Goal: Feedback & Contribution: Submit feedback/report problem

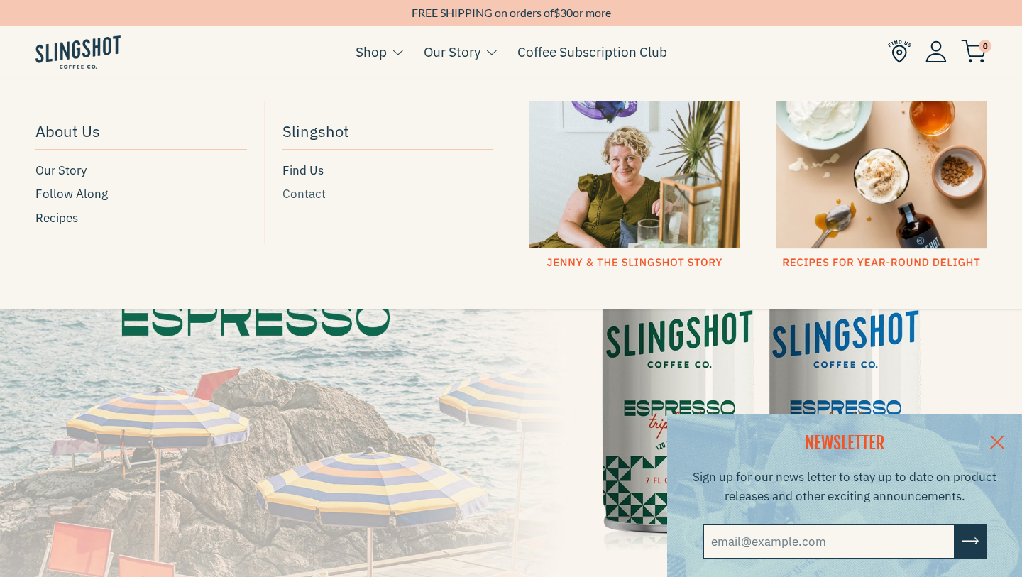
click at [313, 195] on span "Contact" at bounding box center [304, 194] width 43 height 19
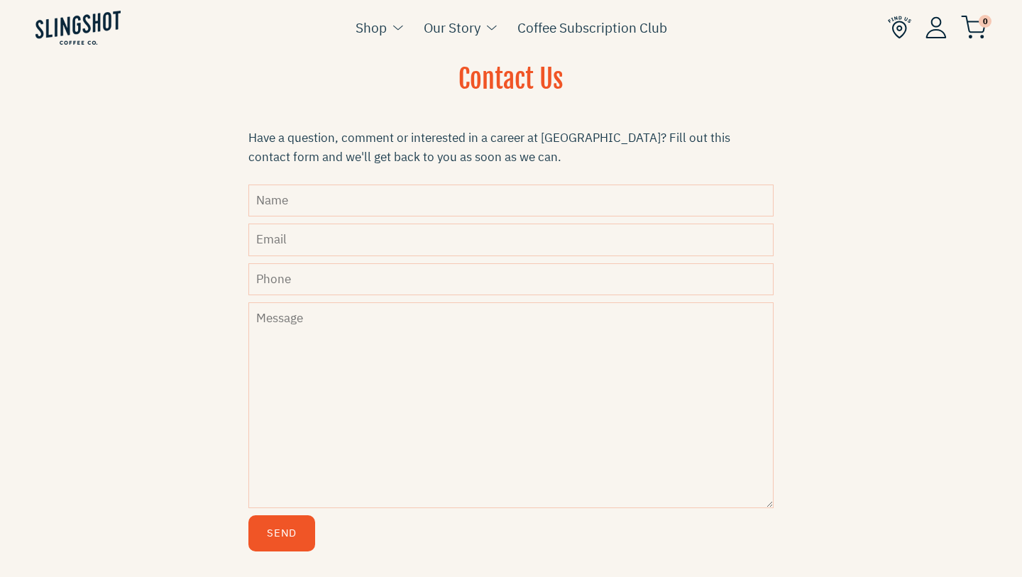
scroll to position [429, 0]
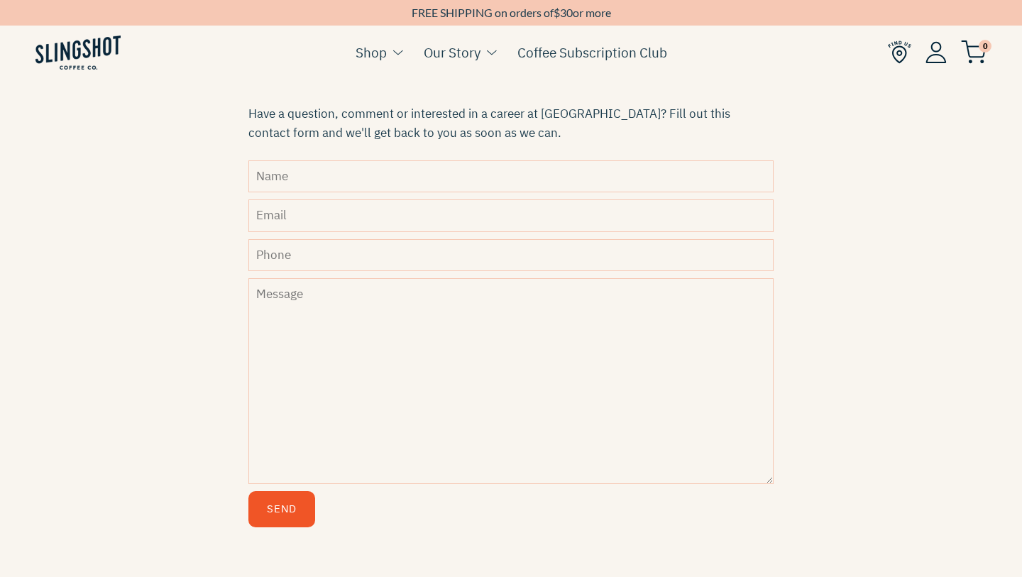
click at [348, 177] on input "Name" at bounding box center [511, 176] width 525 height 32
click at [370, 173] on input "Name" at bounding box center [511, 176] width 525 height 32
type input "reebz basra"
click at [362, 207] on input "Email" at bounding box center [511, 216] width 525 height 32
type input "[EMAIL_ADDRESS][DOMAIN_NAME]"
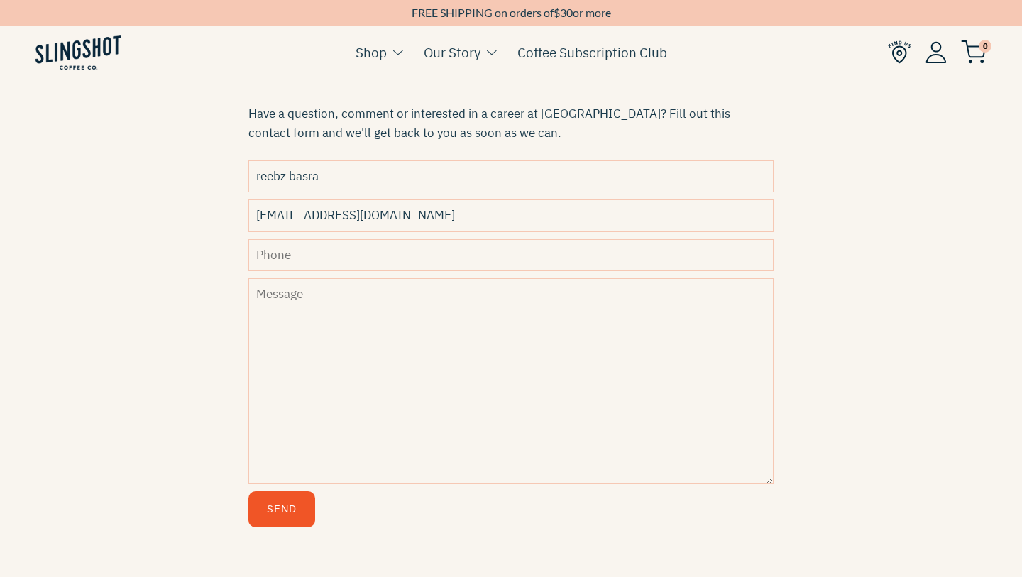
type input "8326400292"
click at [372, 318] on textarea "Message" at bounding box center [511, 381] width 525 height 206
paste textarea "Hi [PERSON_NAME]! My name is [PERSON_NAME] and I am a loyal customer of harken.…"
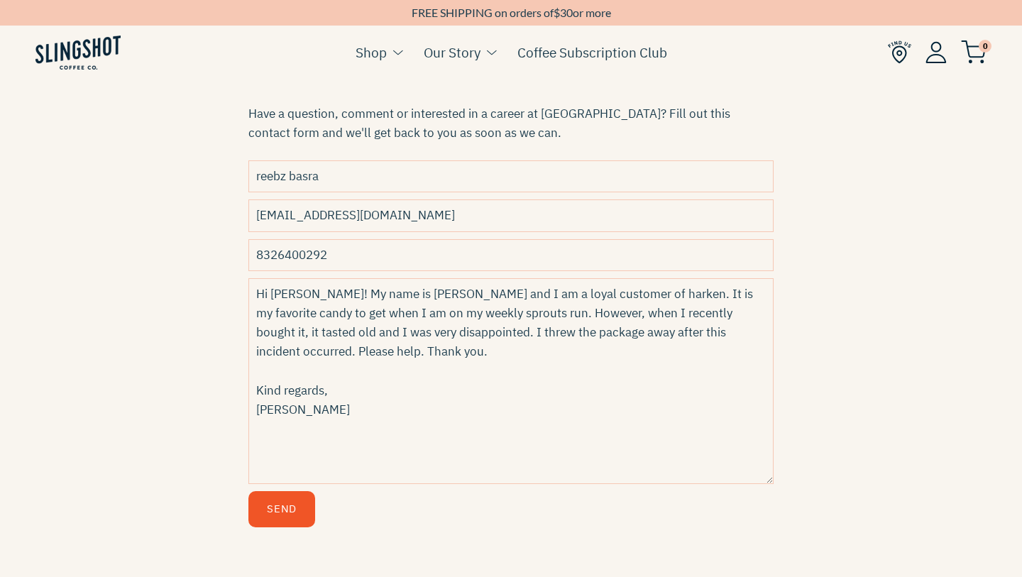
click at [300, 292] on textarea "Hi [PERSON_NAME]! My name is [PERSON_NAME] and I am a loyal customer of harken.…" at bounding box center [511, 381] width 525 height 206
click at [606, 300] on textarea "Hi slingshot! My name is [PERSON_NAME] and I am a loyal customer of harken. It …" at bounding box center [511, 381] width 525 height 206
click at [607, 300] on textarea "Hi slingshot! My name is [PERSON_NAME] and I am a loyal customer of harken. It …" at bounding box center [511, 381] width 525 height 206
click at [734, 296] on textarea "Hi slingshot! My name is [PERSON_NAME] and I am a loyal customer of slingshot. …" at bounding box center [511, 381] width 525 height 206
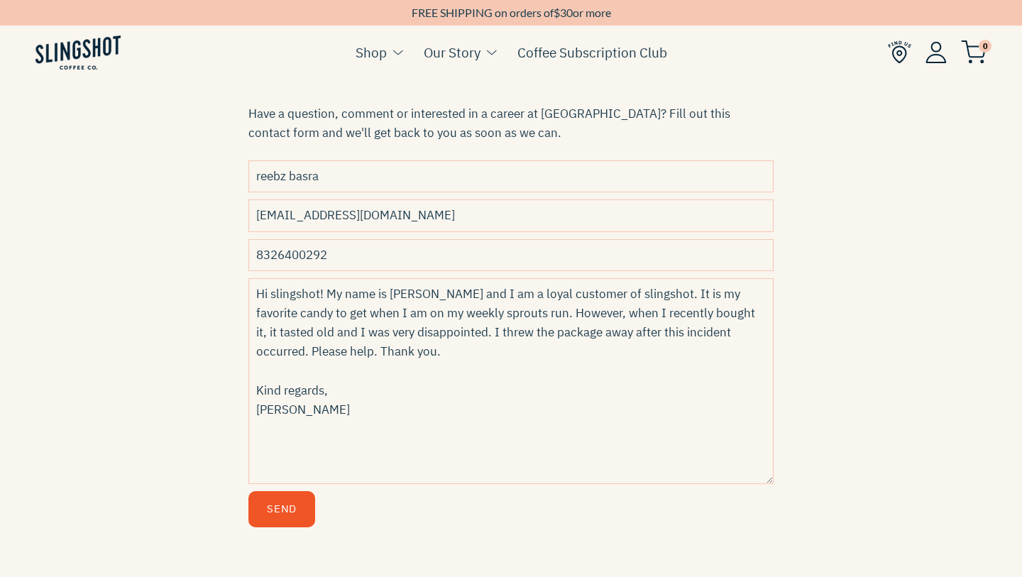
click at [734, 296] on textarea "Hi slingshot! My name is [PERSON_NAME] and I am a loyal customer of slingshot. …" at bounding box center [511, 381] width 525 height 206
type textarea "Hi slingshot! My name is [PERSON_NAME] and I am a loyal customer of slingshot. …"
click at [298, 502] on button "Send" at bounding box center [282, 509] width 67 height 36
